Goal: Task Accomplishment & Management: Manage account settings

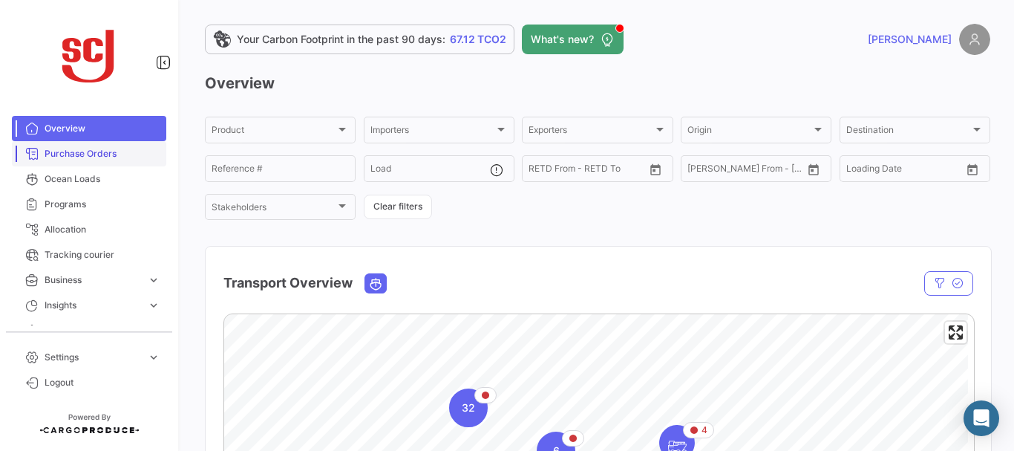
click at [113, 150] on span "Purchase Orders" at bounding box center [103, 153] width 116 height 13
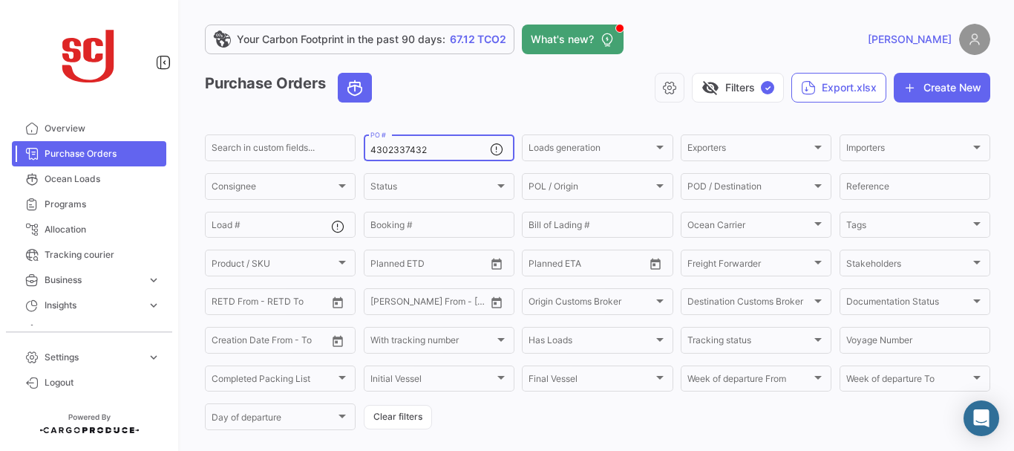
click at [420, 147] on input "4302337432" at bounding box center [431, 150] width 120 height 10
click at [429, 146] on input "4302337432" at bounding box center [431, 150] width 120 height 10
type input "4302338208"
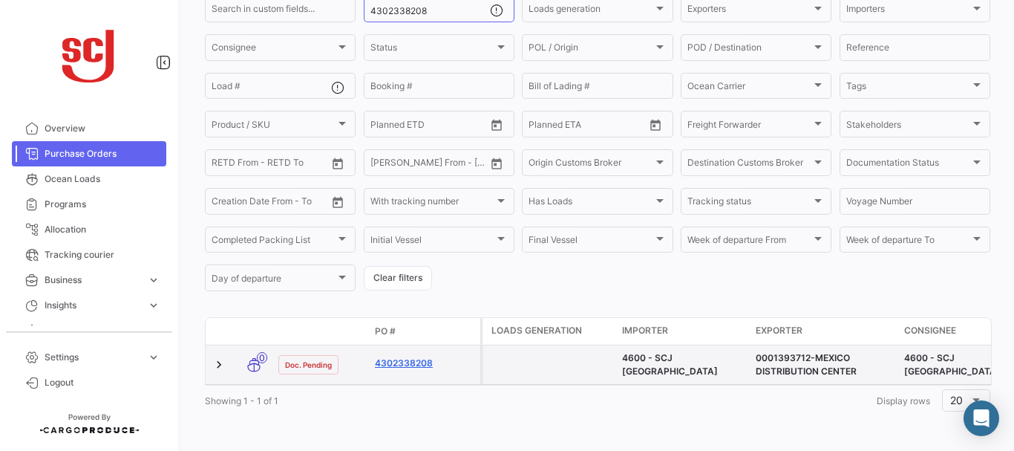
click at [418, 356] on link "4302338208" at bounding box center [425, 362] width 100 height 13
click at [412, 356] on link "4302338208" at bounding box center [425, 362] width 100 height 13
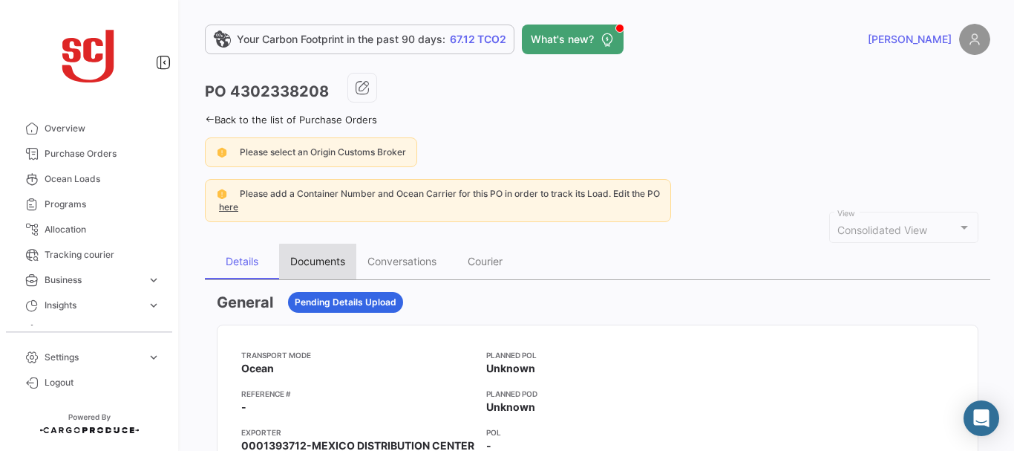
click at [324, 263] on div "Documents" at bounding box center [317, 261] width 55 height 13
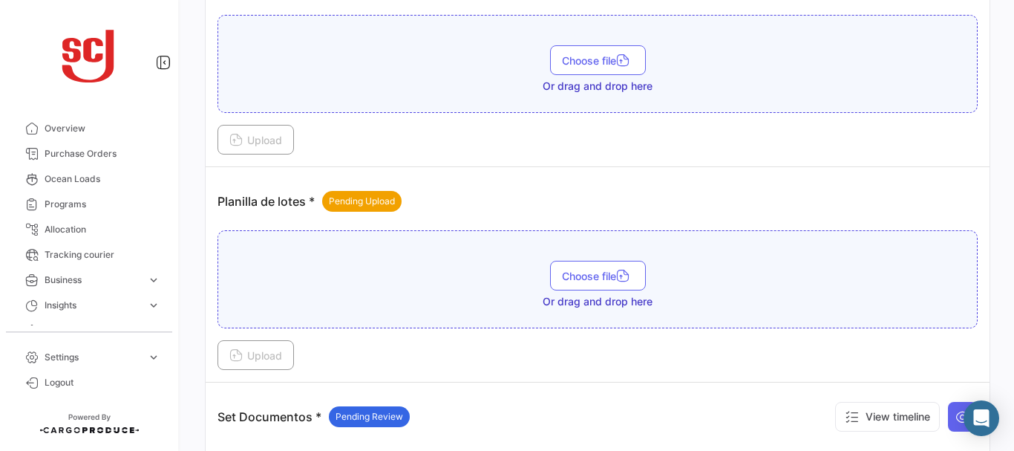
scroll to position [1715, 0]
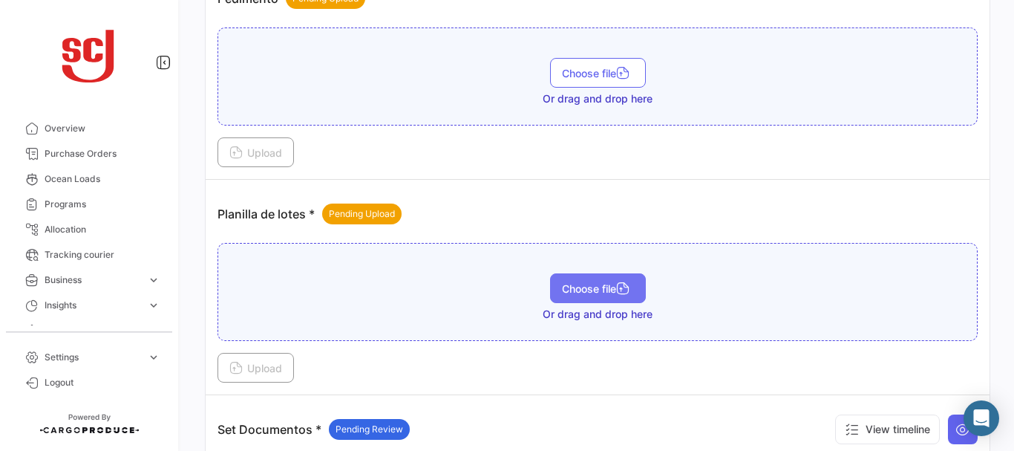
click at [617, 289] on icon "button" at bounding box center [622, 289] width 13 height 13
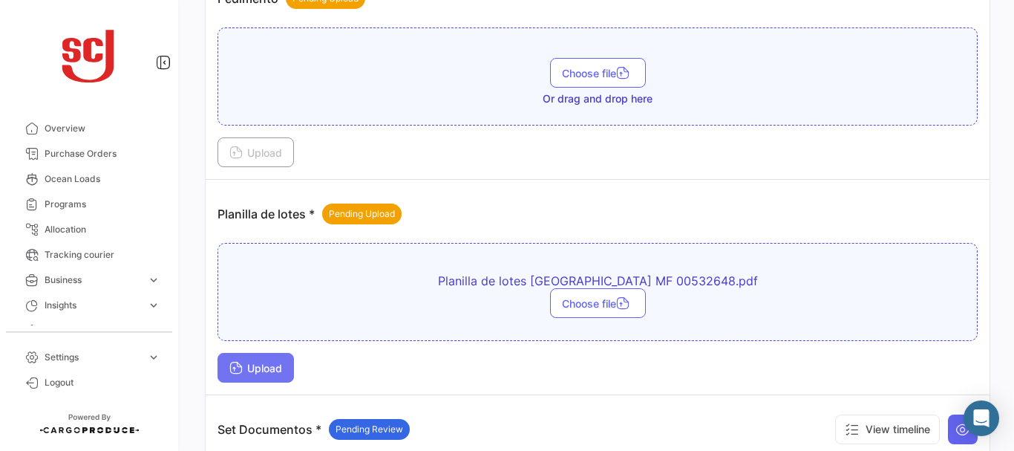
click at [265, 357] on button "Upload" at bounding box center [256, 368] width 76 height 30
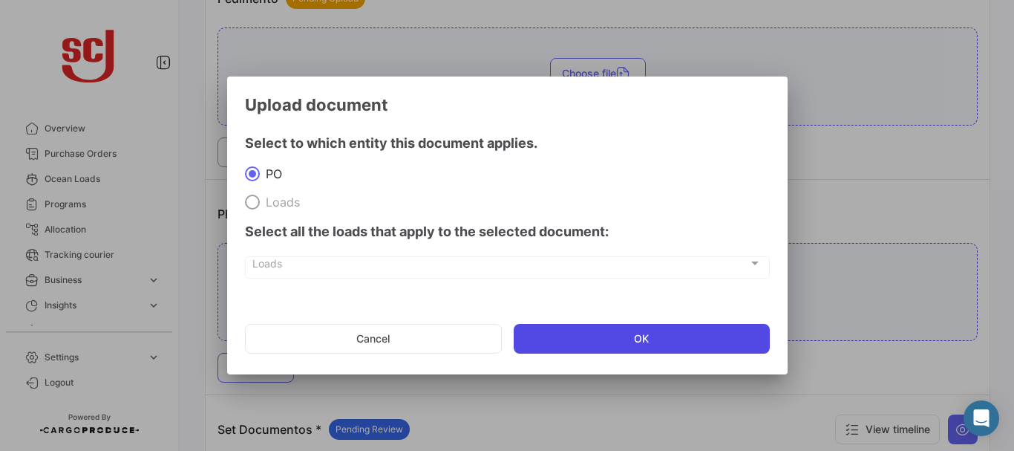
click at [613, 342] on button "OK" at bounding box center [642, 339] width 256 height 30
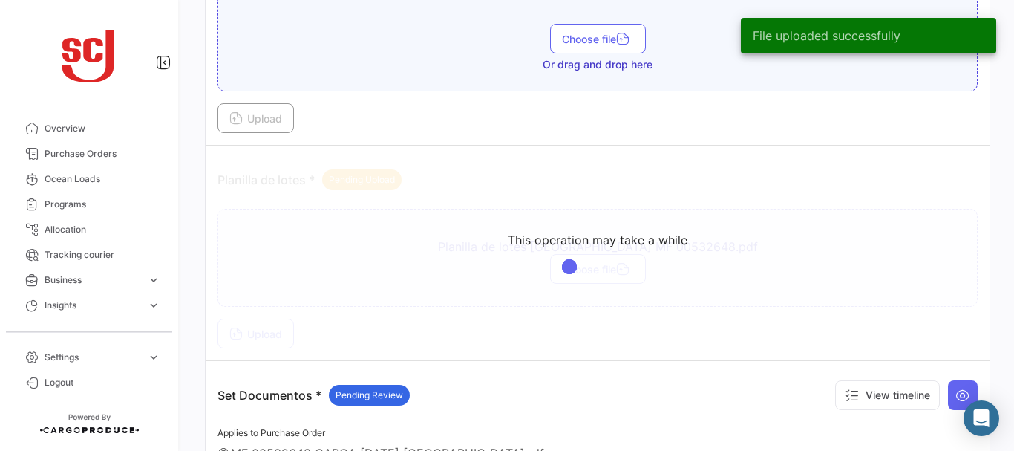
scroll to position [1732, 0]
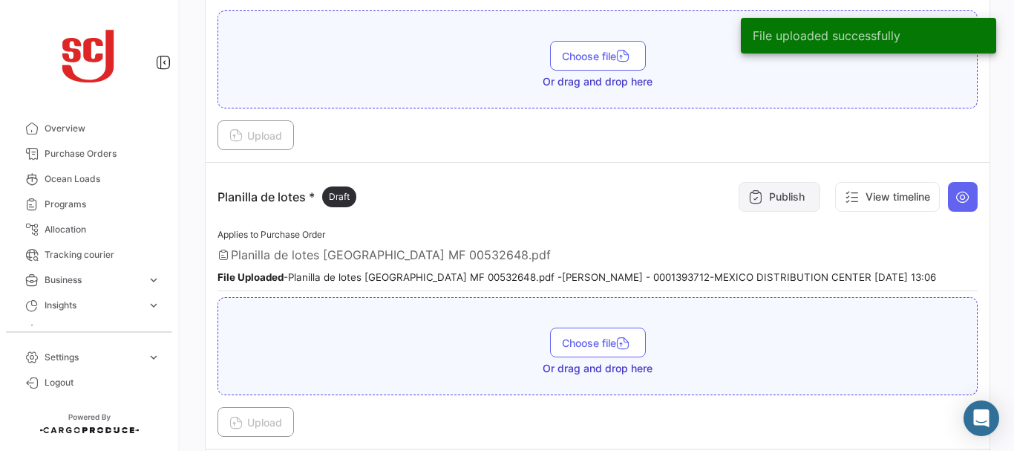
click at [753, 193] on icon at bounding box center [756, 196] width 15 height 15
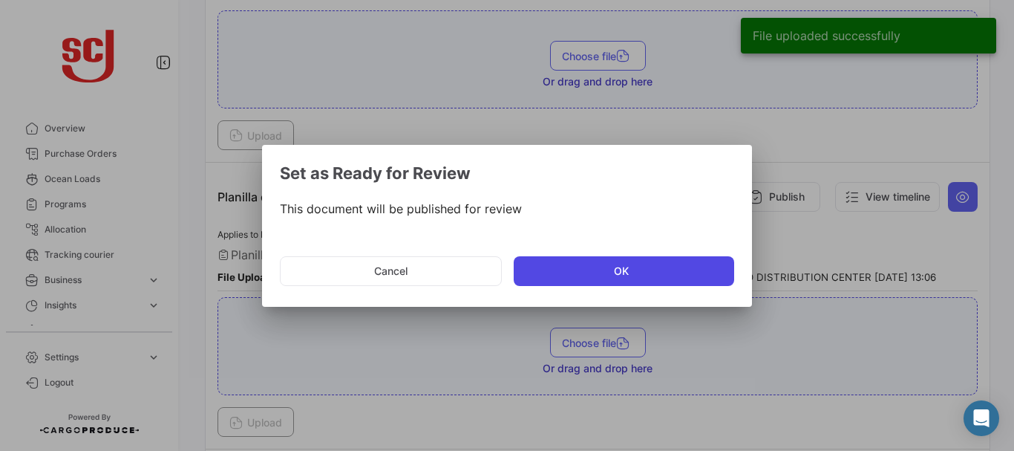
click at [564, 270] on button "OK" at bounding box center [624, 271] width 221 height 30
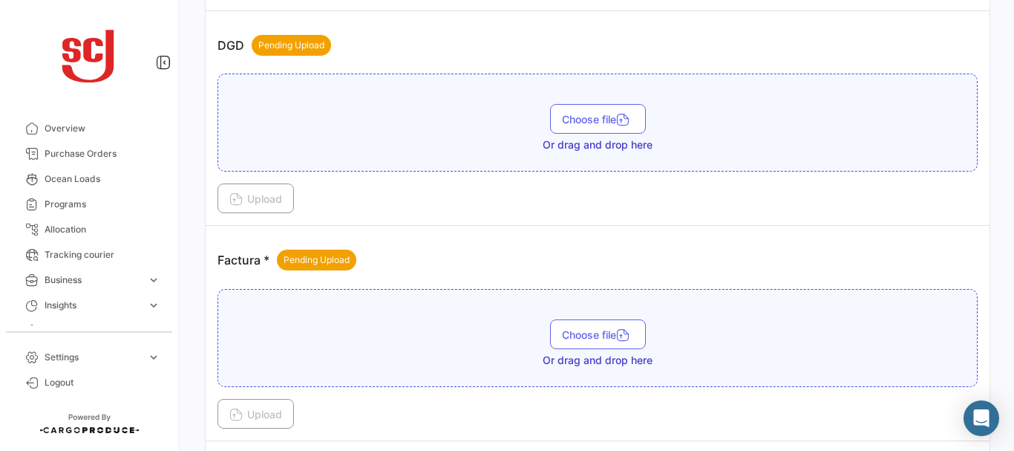
scroll to position [1019, 0]
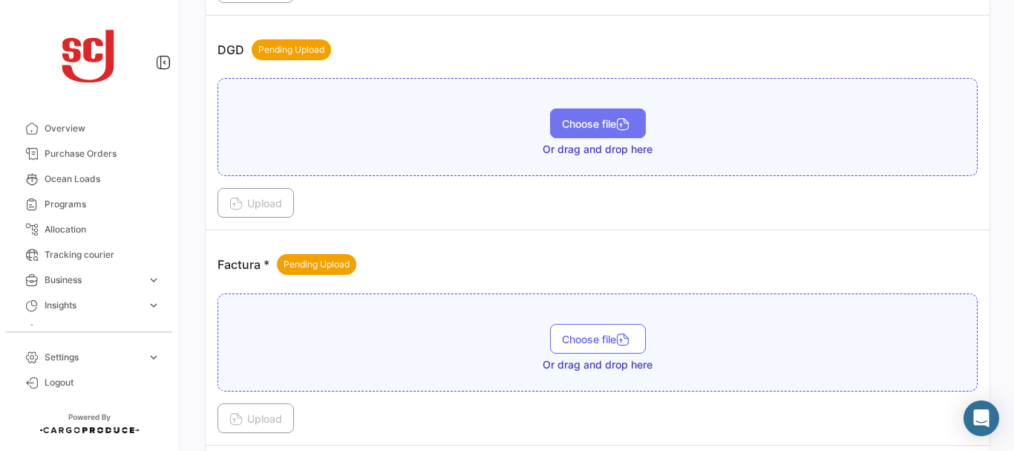
click at [570, 126] on span "Choose file" at bounding box center [598, 123] width 72 height 13
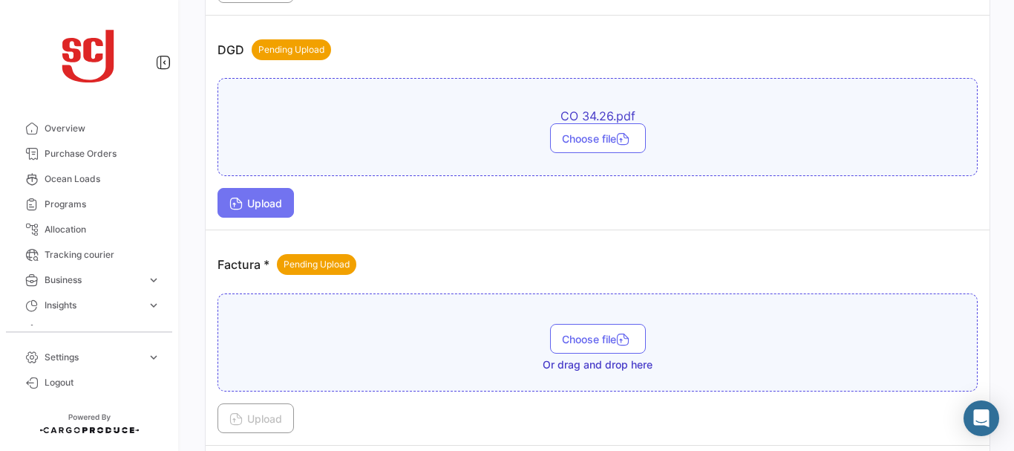
click at [266, 192] on button "Upload" at bounding box center [256, 203] width 76 height 30
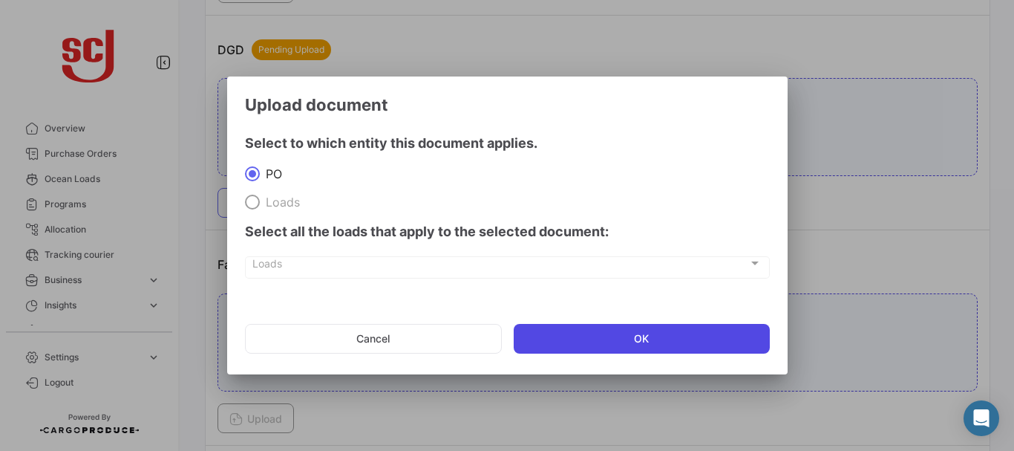
click at [614, 340] on button "OK" at bounding box center [642, 339] width 256 height 30
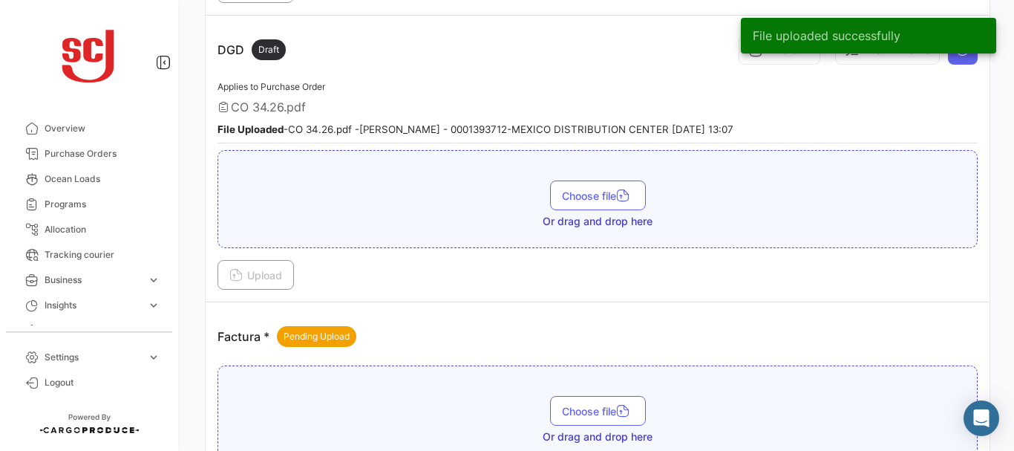
click at [754, 56] on div "File uploaded successfully" at bounding box center [868, 35] width 291 height 71
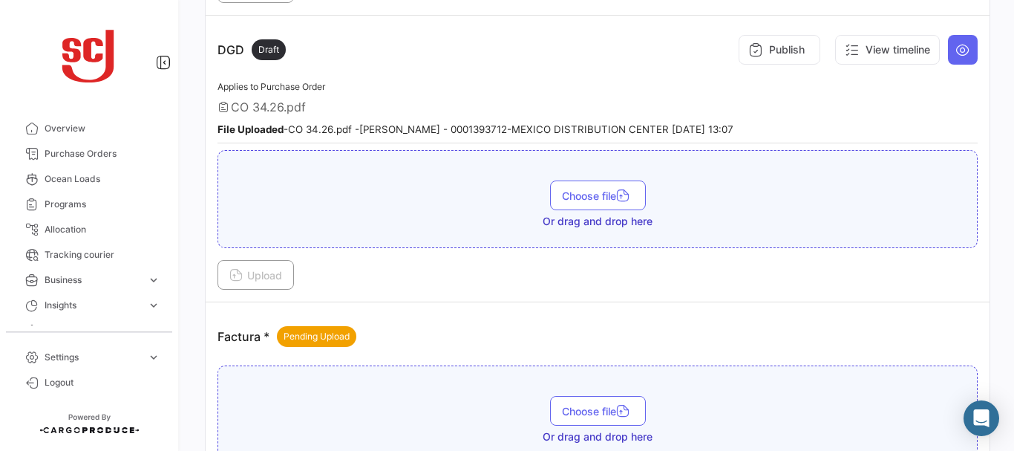
click at [579, 67] on div "DGD Draft Publish View timeline" at bounding box center [598, 49] width 760 height 45
click at [772, 52] on button "Publish" at bounding box center [780, 50] width 82 height 30
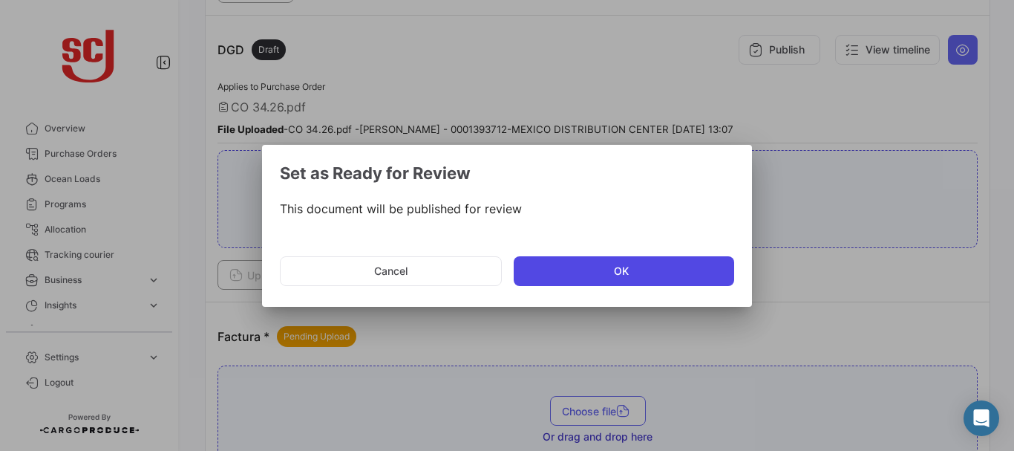
click at [580, 261] on button "OK" at bounding box center [624, 271] width 221 height 30
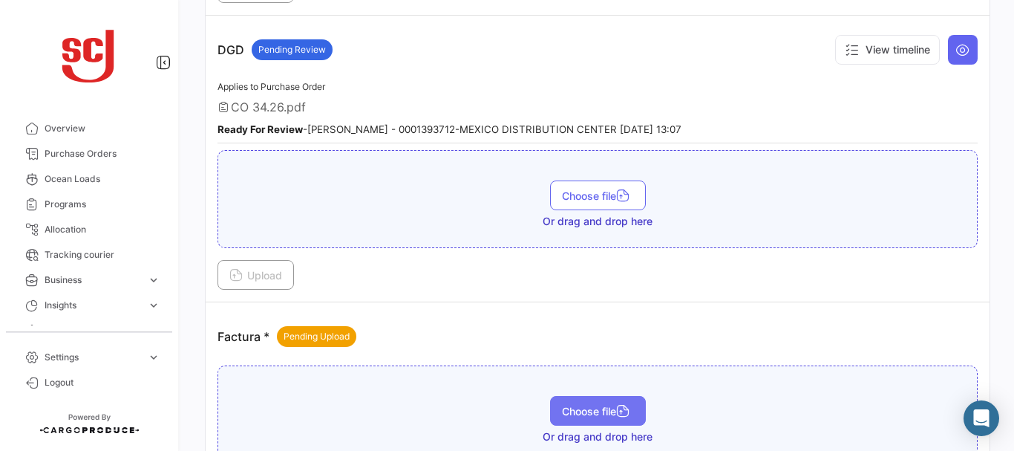
click at [582, 410] on span "Choose file" at bounding box center [598, 411] width 72 height 13
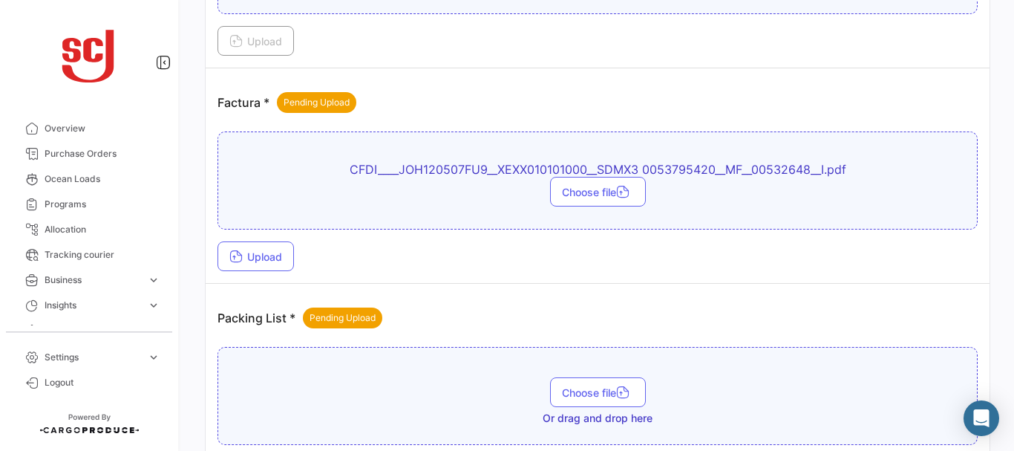
scroll to position [1257, 0]
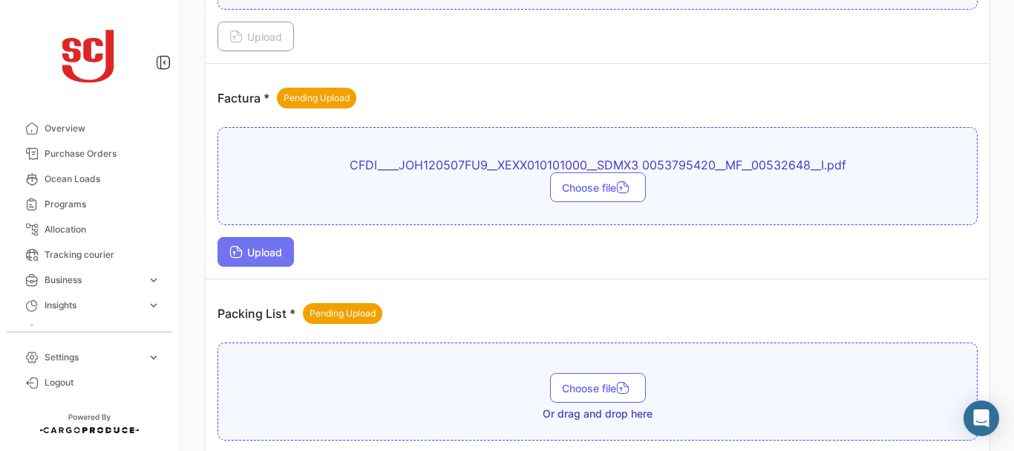
click at [246, 245] on button "Upload" at bounding box center [256, 252] width 76 height 30
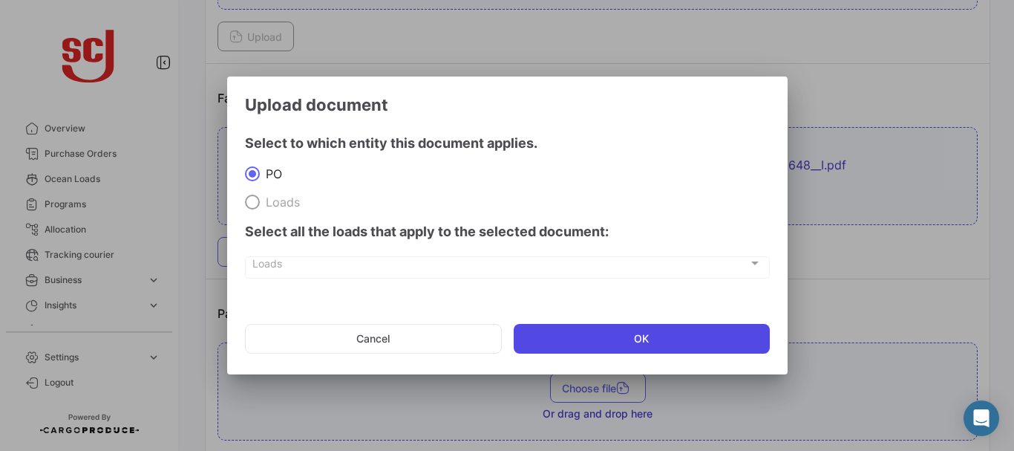
click at [622, 337] on button "OK" at bounding box center [642, 339] width 256 height 30
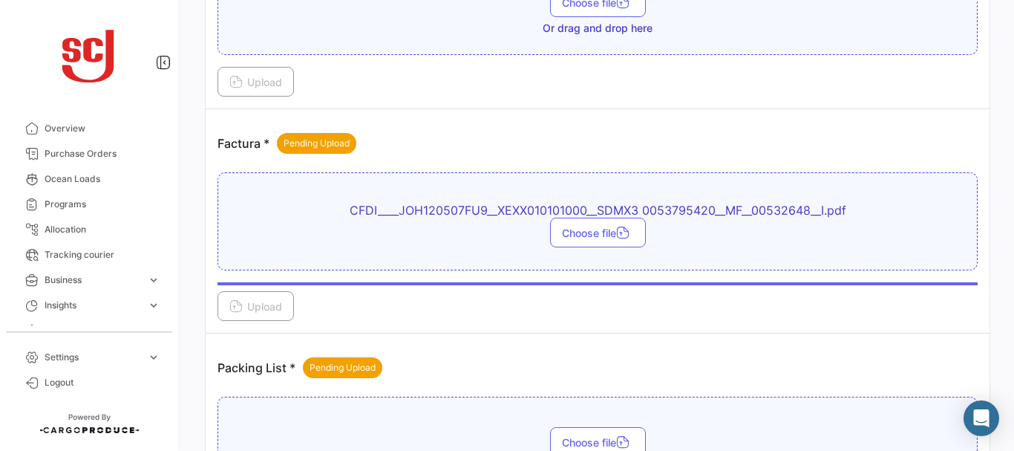
scroll to position [1199, 0]
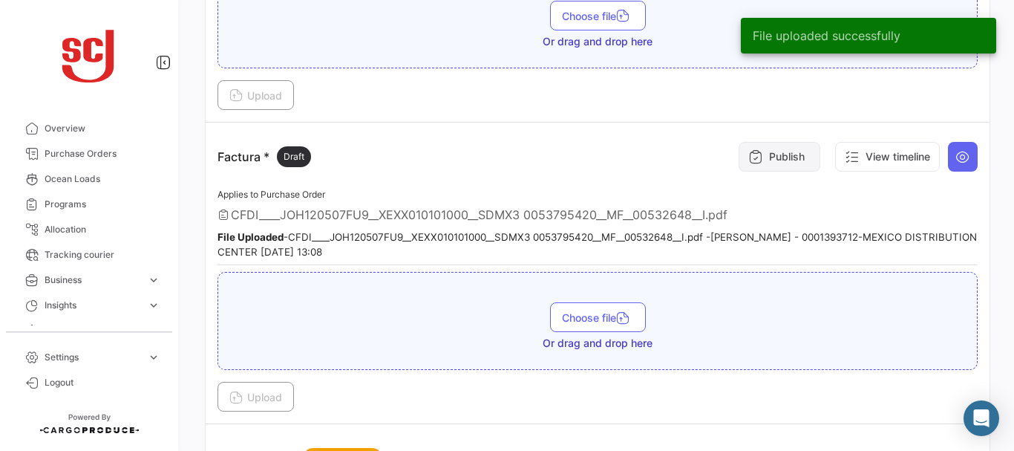
click at [772, 149] on button "Publish" at bounding box center [780, 157] width 82 height 30
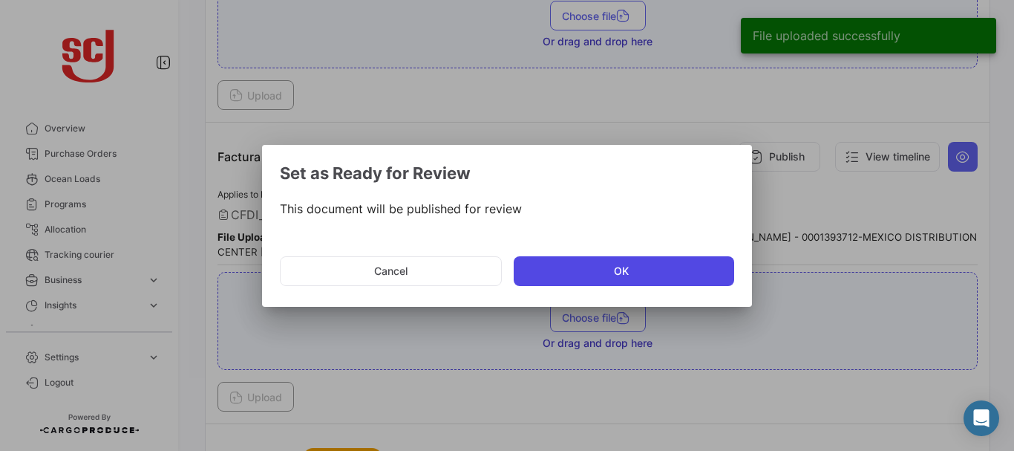
click at [602, 262] on button "OK" at bounding box center [624, 271] width 221 height 30
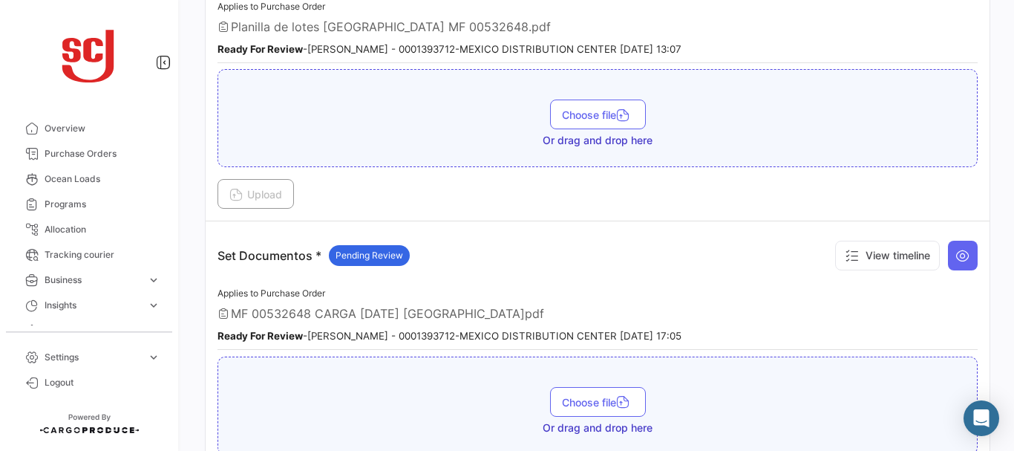
scroll to position [2201, 0]
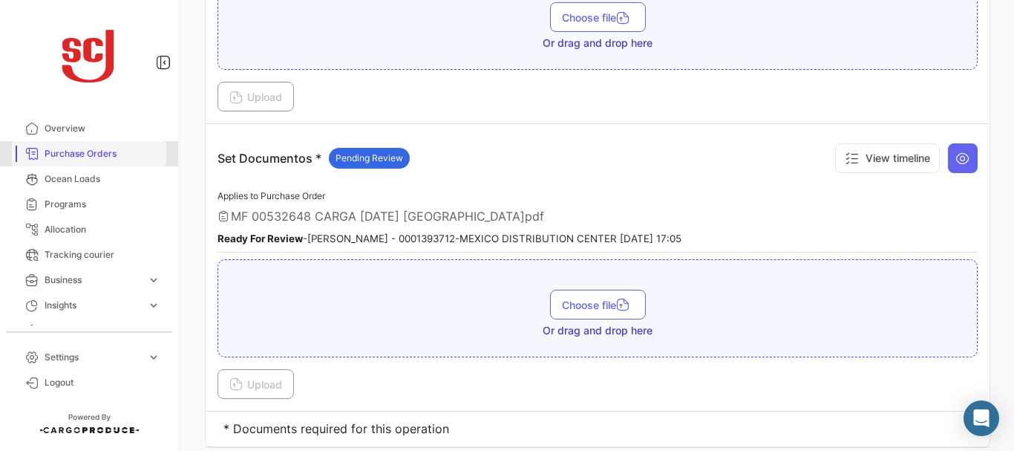
click at [106, 148] on span "Purchase Orders" at bounding box center [103, 153] width 116 height 13
